Goal: Check status: Check status

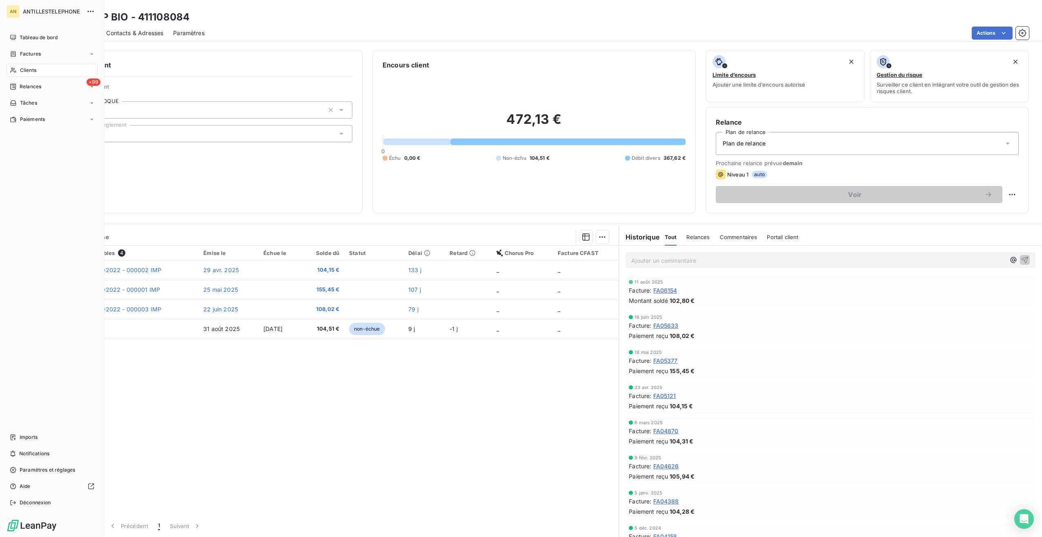
click at [24, 74] on div "Clients" at bounding box center [52, 70] width 91 height 13
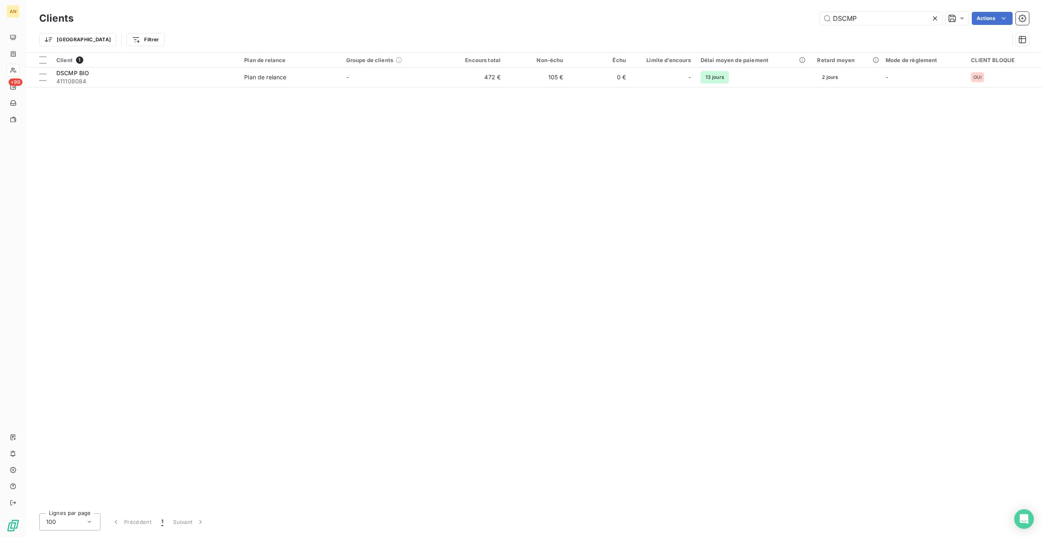
drag, startPoint x: 821, startPoint y: 17, endPoint x: 786, endPoint y: 16, distance: 35.2
click at [786, 16] on div "DSCMP Actions" at bounding box center [556, 18] width 946 height 13
type input "106412"
click at [519, 79] on td "0 €" at bounding box center [537, 77] width 62 height 20
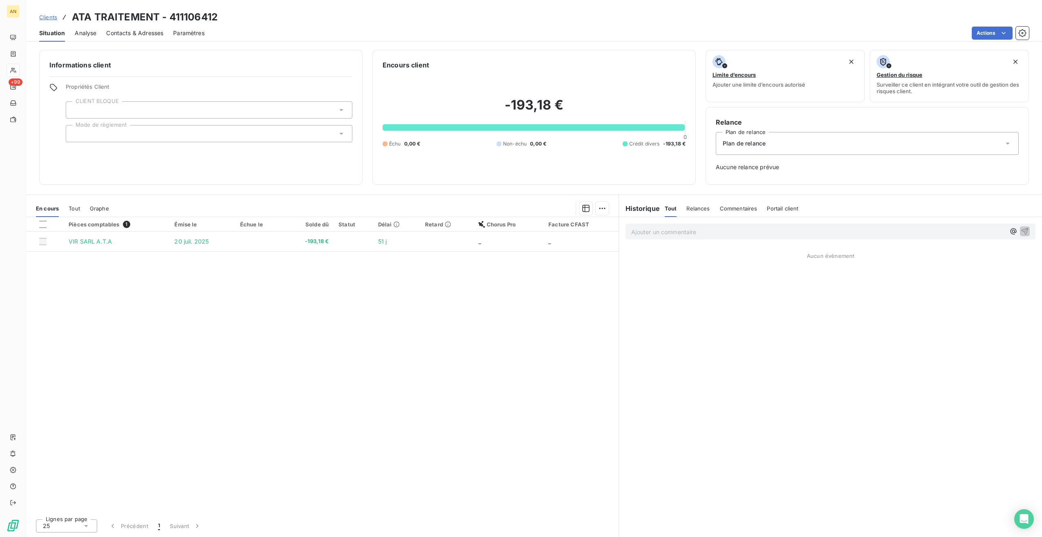
click at [75, 213] on div "Tout" at bounding box center [74, 208] width 11 height 17
click at [51, 207] on span "En cours" at bounding box center [47, 208] width 23 height 7
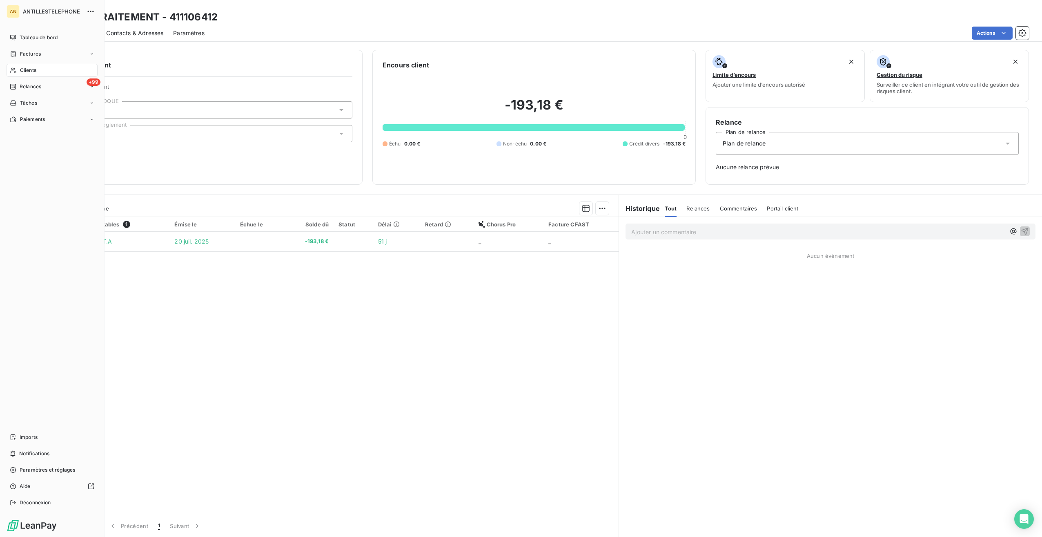
click at [26, 76] on div "Clients" at bounding box center [52, 70] width 91 height 13
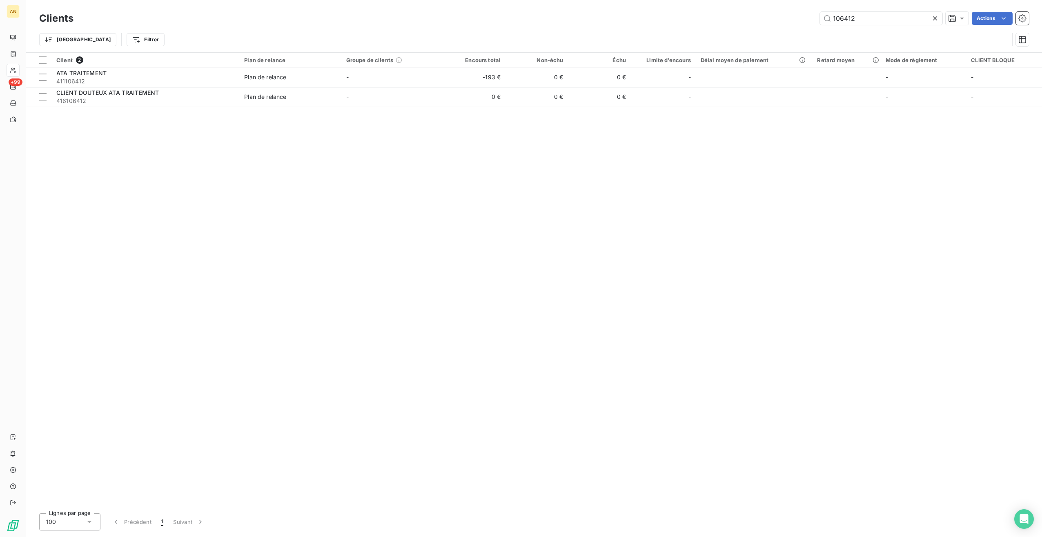
drag, startPoint x: 866, startPoint y: 19, endPoint x: 776, endPoint y: 16, distance: 90.3
click at [776, 16] on div "106412 Actions" at bounding box center [556, 18] width 946 height 13
type input "S"
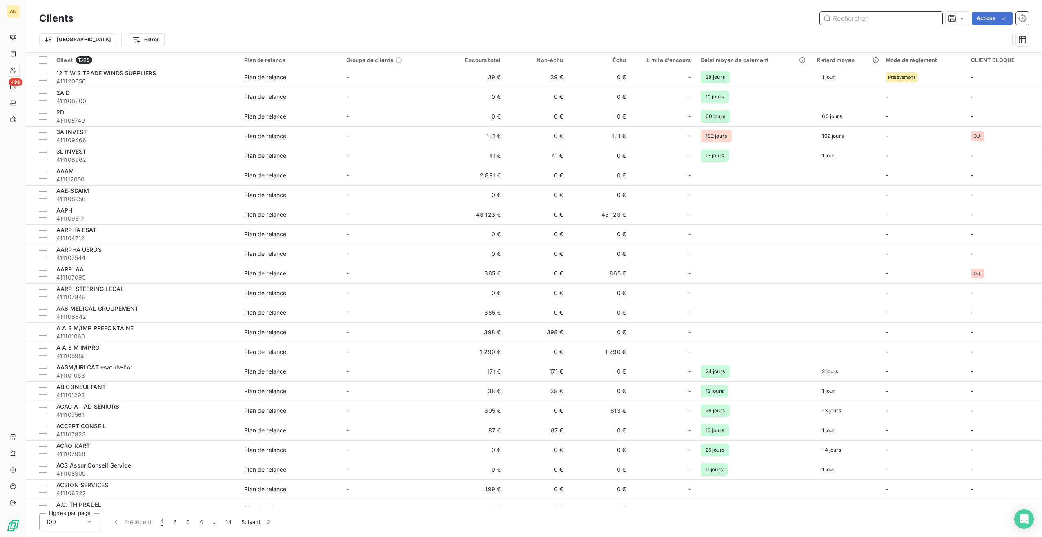
click at [862, 20] on input "text" at bounding box center [881, 18] width 123 height 13
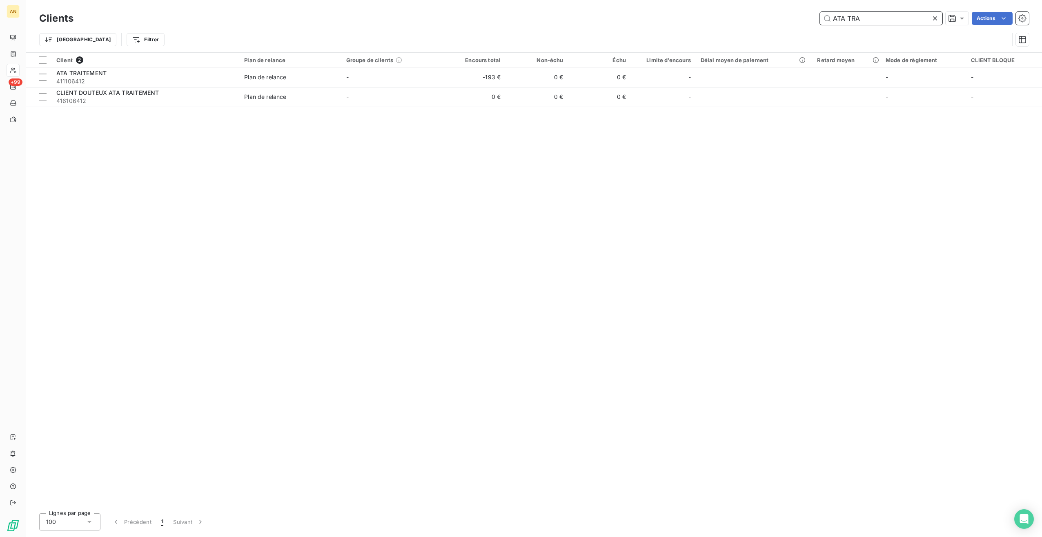
type input "ATA TRA"
